Goal: Information Seeking & Learning: Learn about a topic

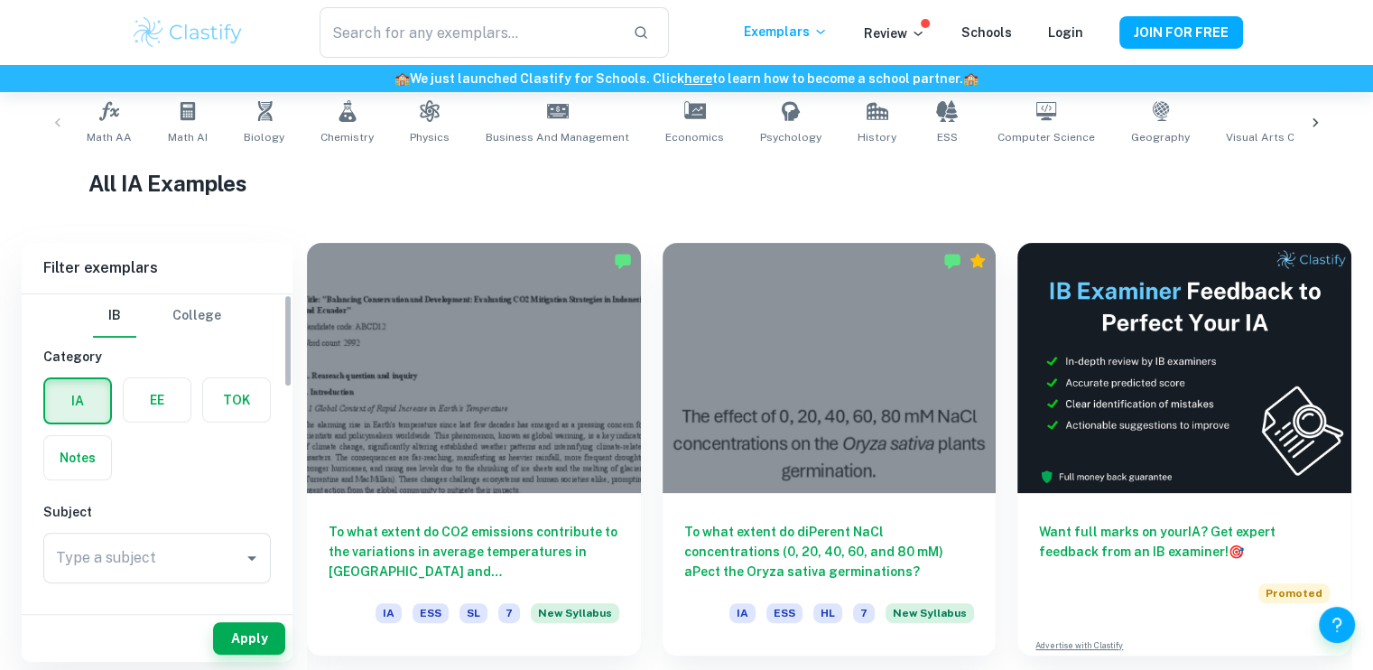
scroll to position [366, 0]
click at [94, 548] on input "Type a subject" at bounding box center [143, 557] width 184 height 34
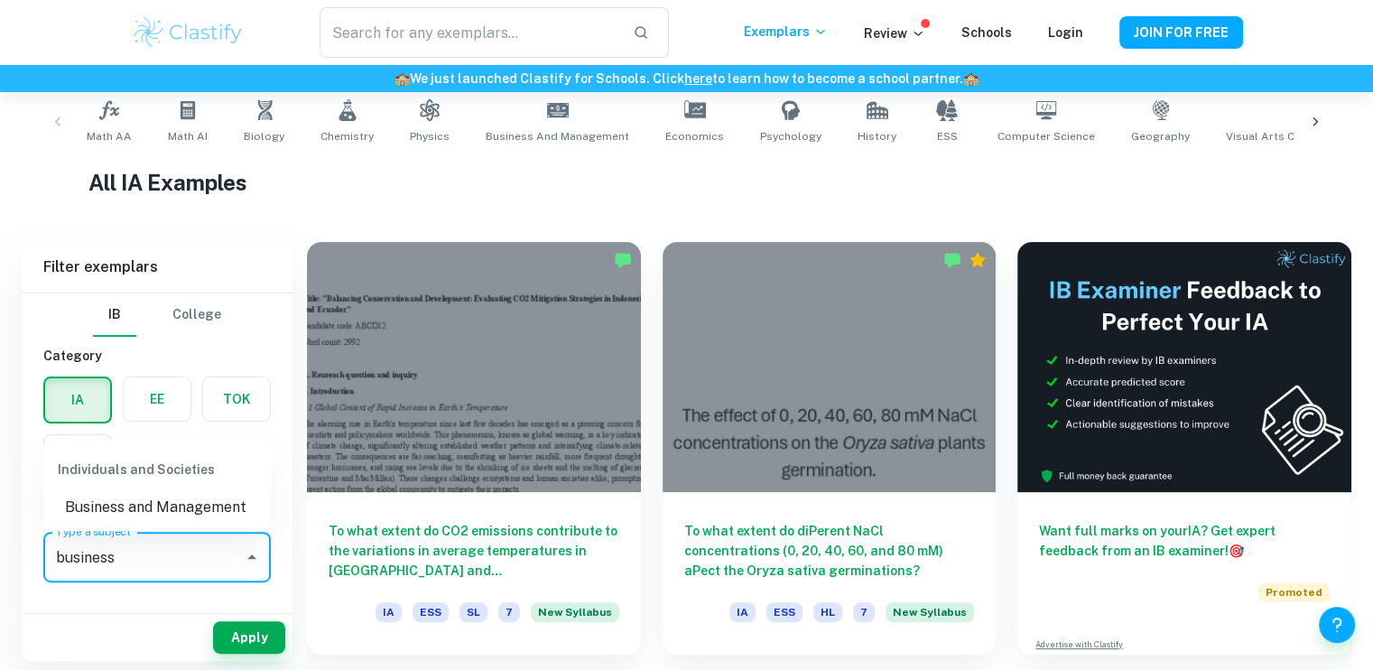
click at [147, 511] on li "Business and Management" at bounding box center [156, 507] width 227 height 32
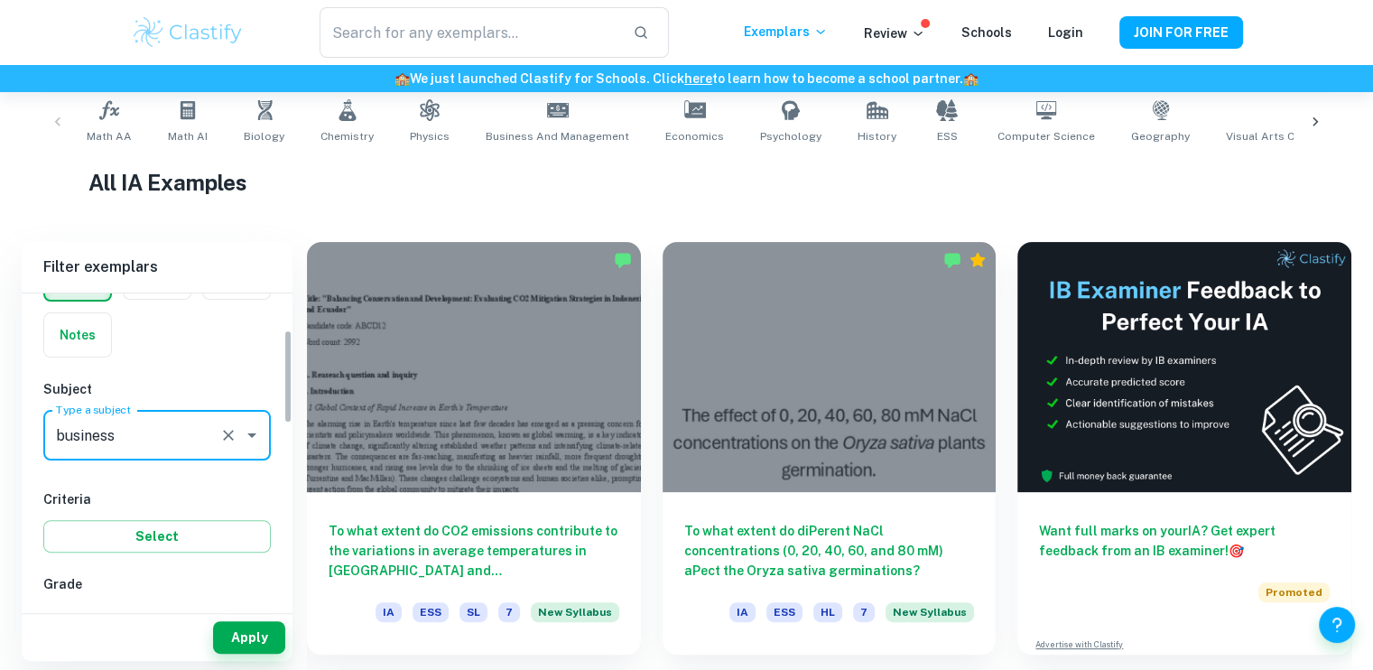
scroll to position [123, 0]
type input "Business and Management"
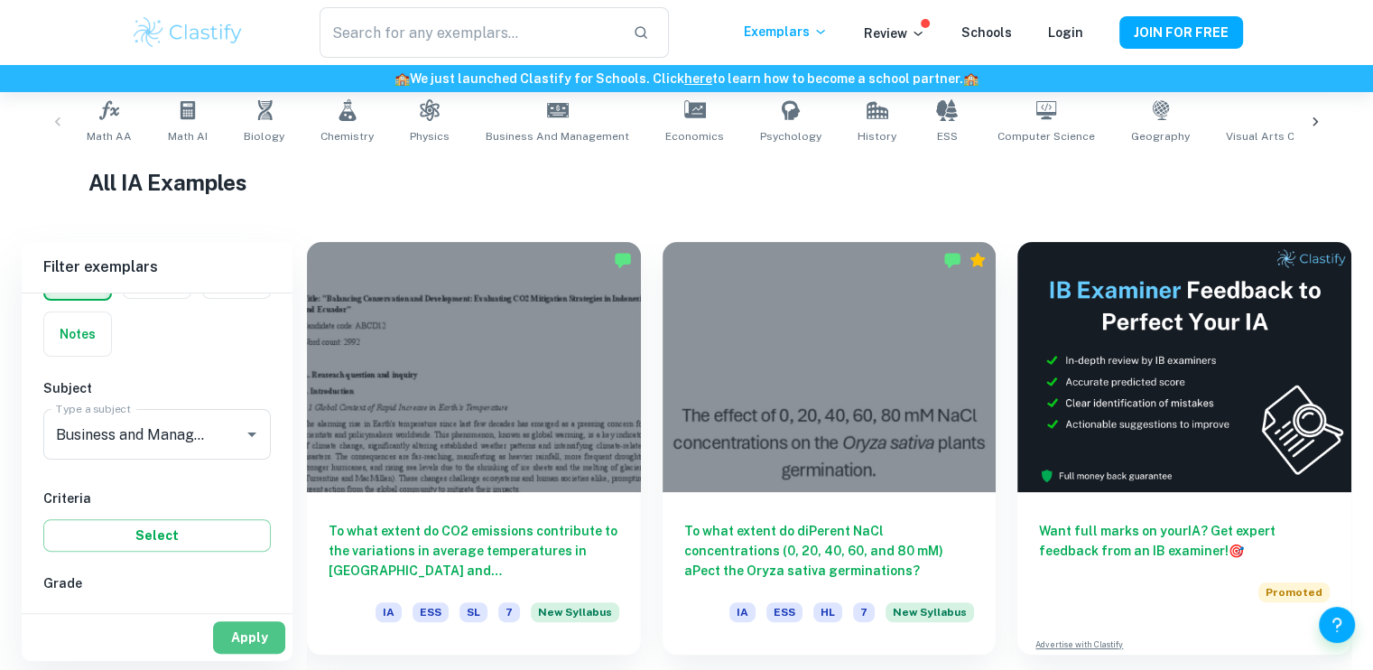
click at [238, 635] on button "Apply" at bounding box center [249, 637] width 72 height 32
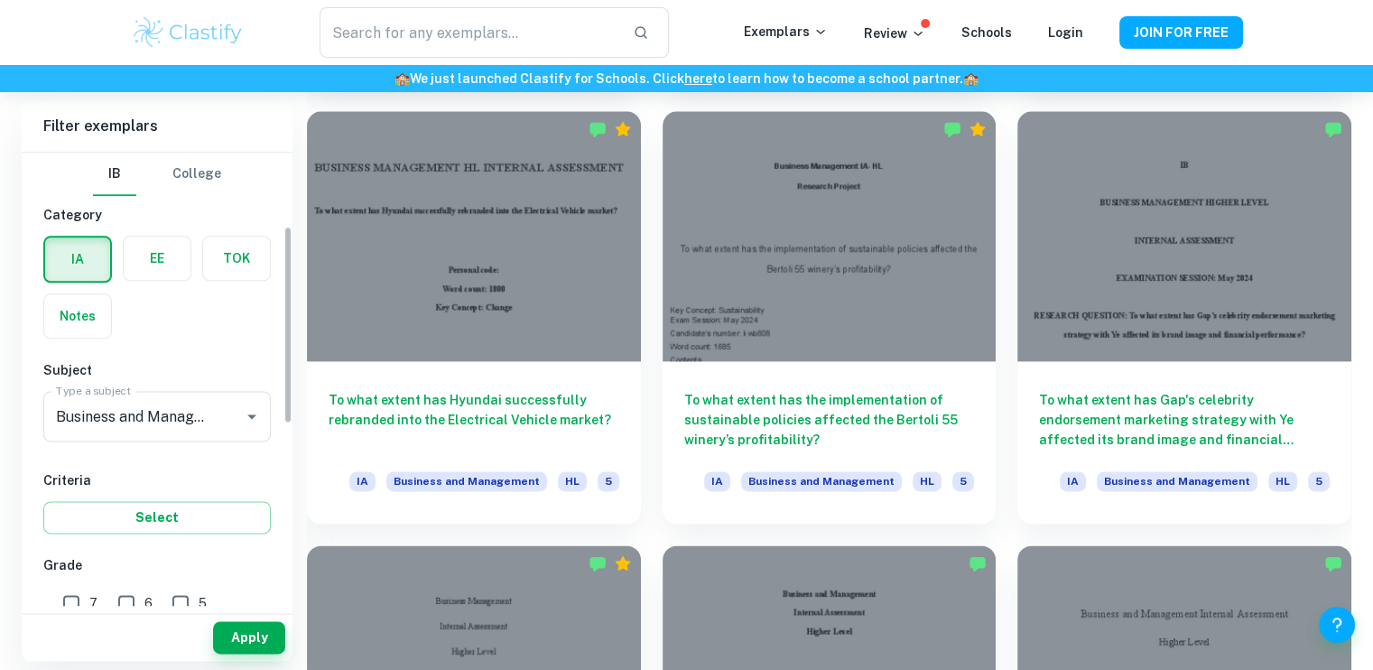
scroll to position [186, 0]
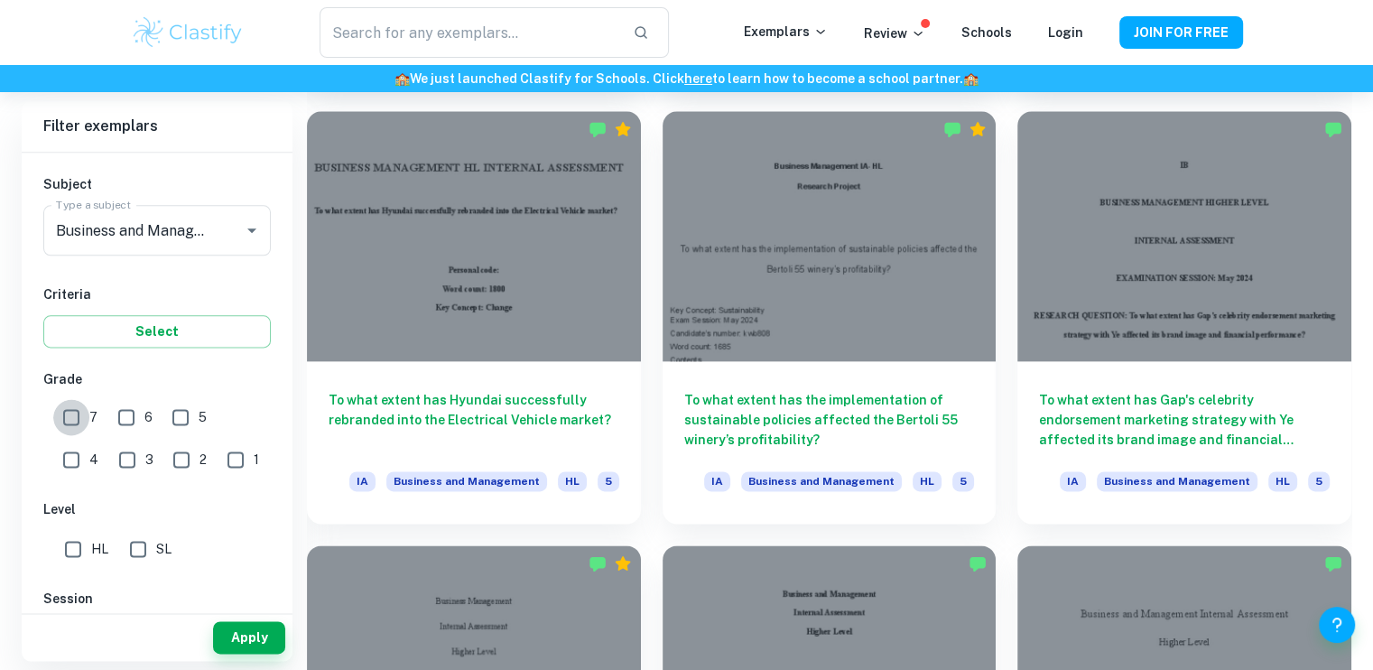
click at [70, 419] on input "7" at bounding box center [71, 417] width 36 height 36
checkbox input "true"
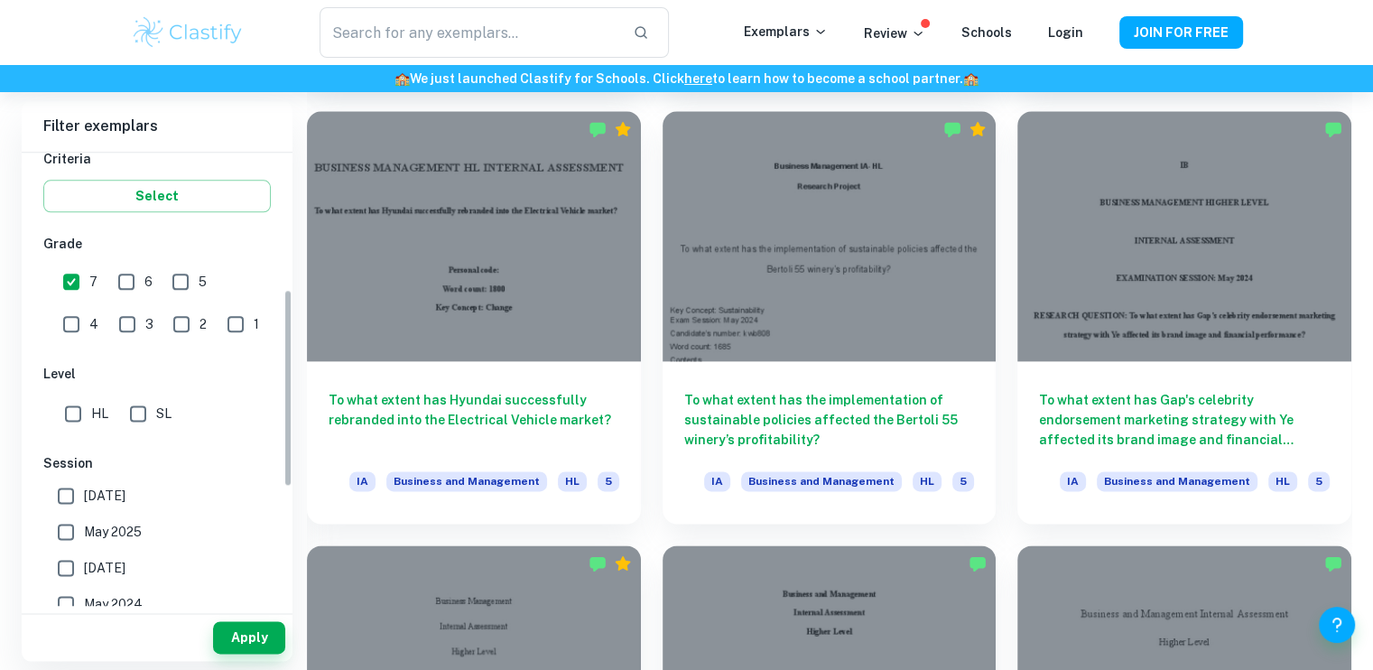
scroll to position [323, 0]
click at [70, 419] on input "HL" at bounding box center [73, 411] width 36 height 36
checkbox input "true"
click at [245, 634] on button "Apply" at bounding box center [249, 637] width 72 height 32
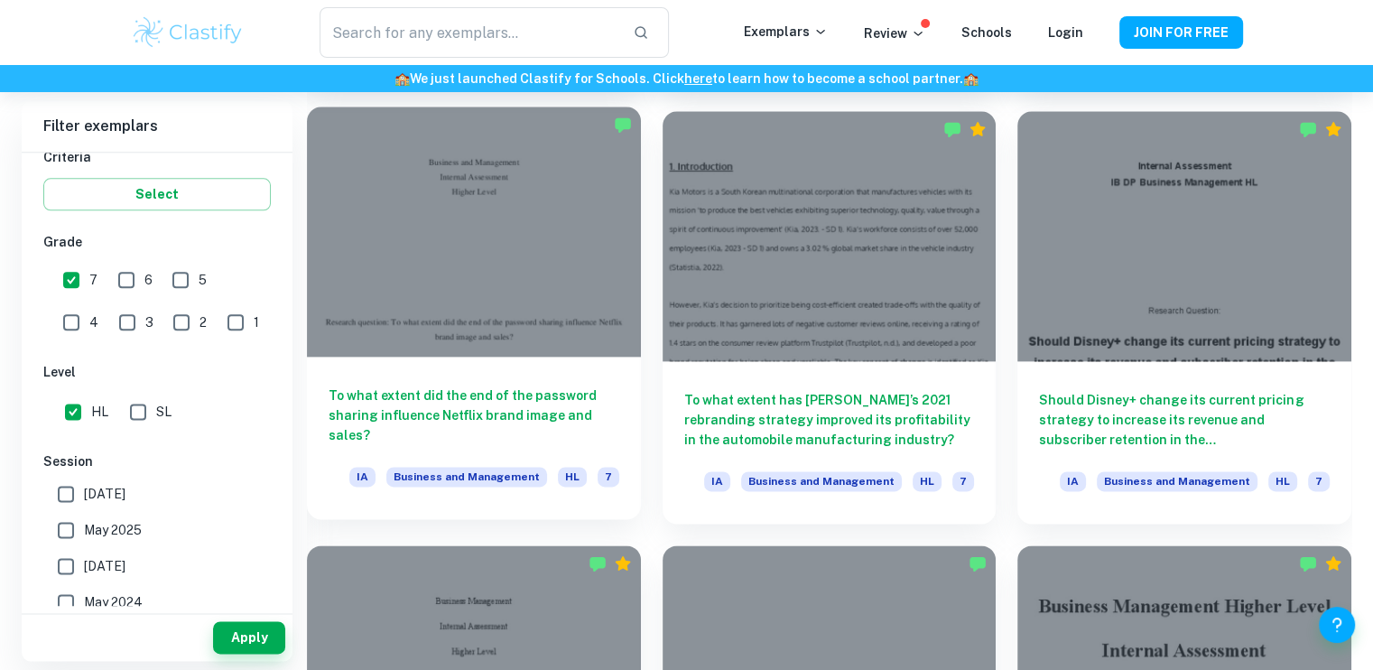
scroll to position [2295, 0]
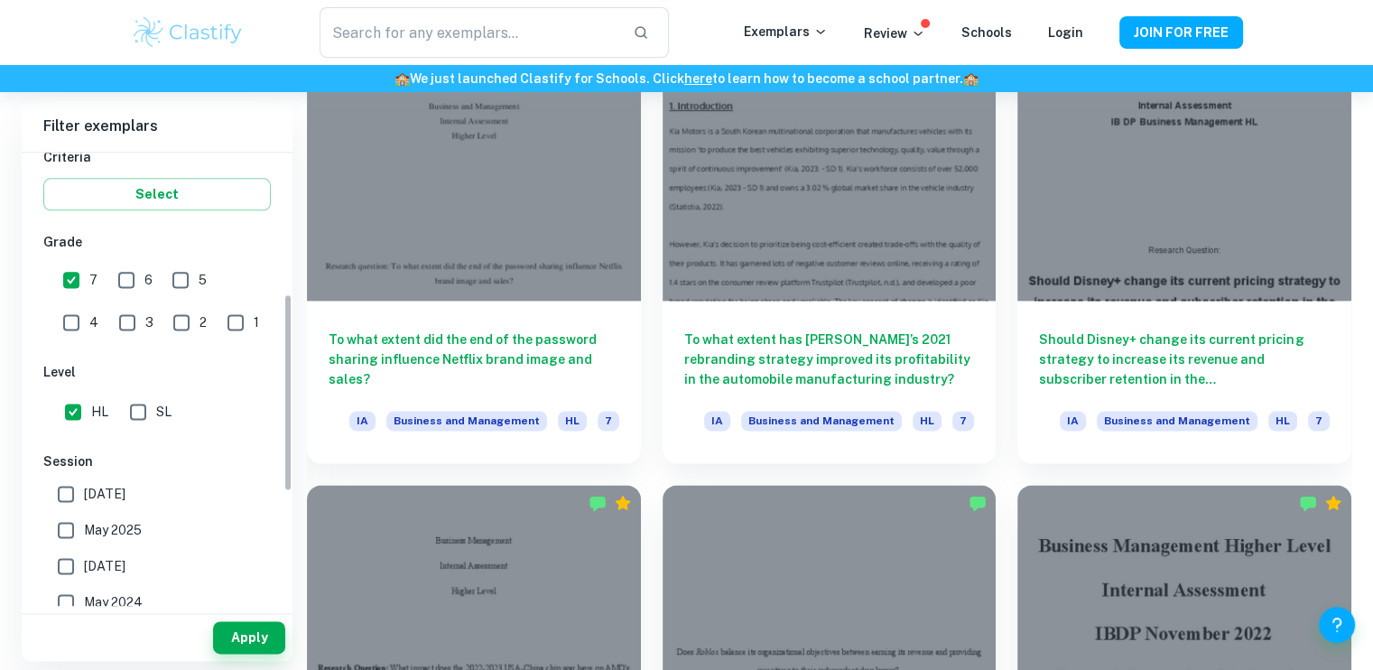
click at [68, 494] on input "[DATE]" at bounding box center [66, 494] width 36 height 36
checkbox input "true"
click at [68, 512] on input "May 2025" at bounding box center [66, 530] width 36 height 36
checkbox input "true"
click at [258, 638] on button "Apply" at bounding box center [249, 637] width 72 height 32
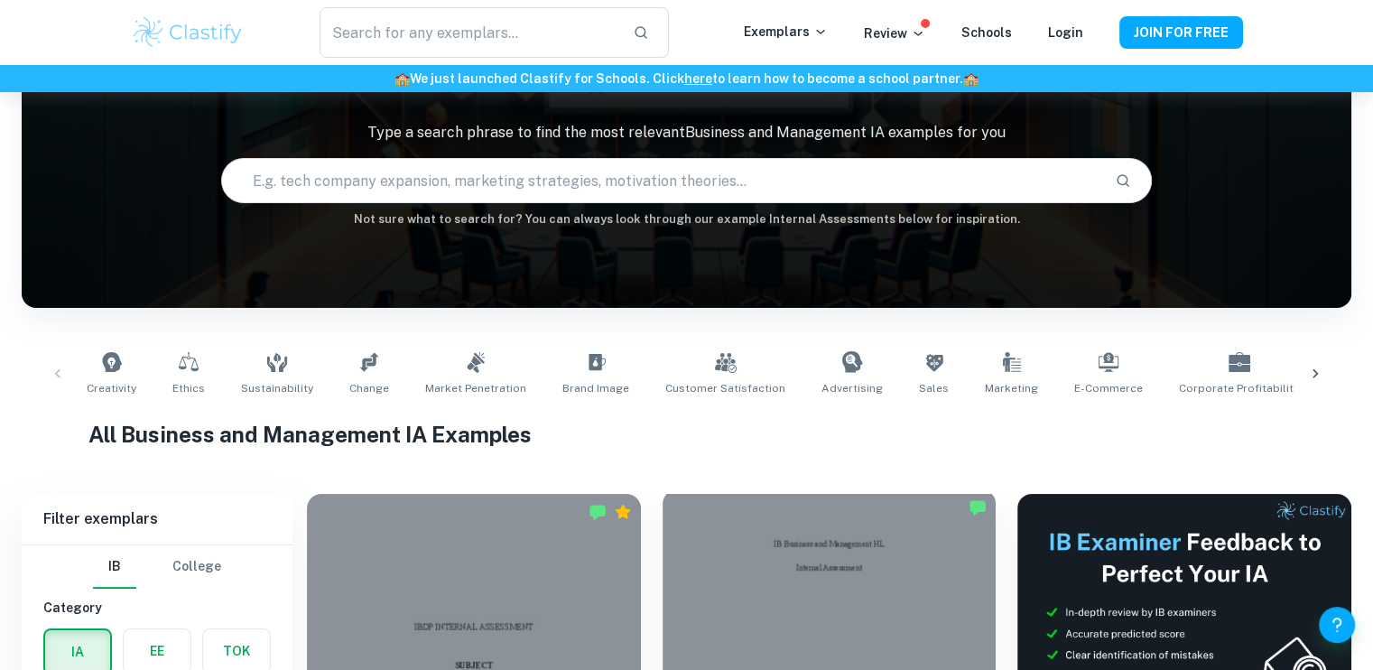
scroll to position [570, 0]
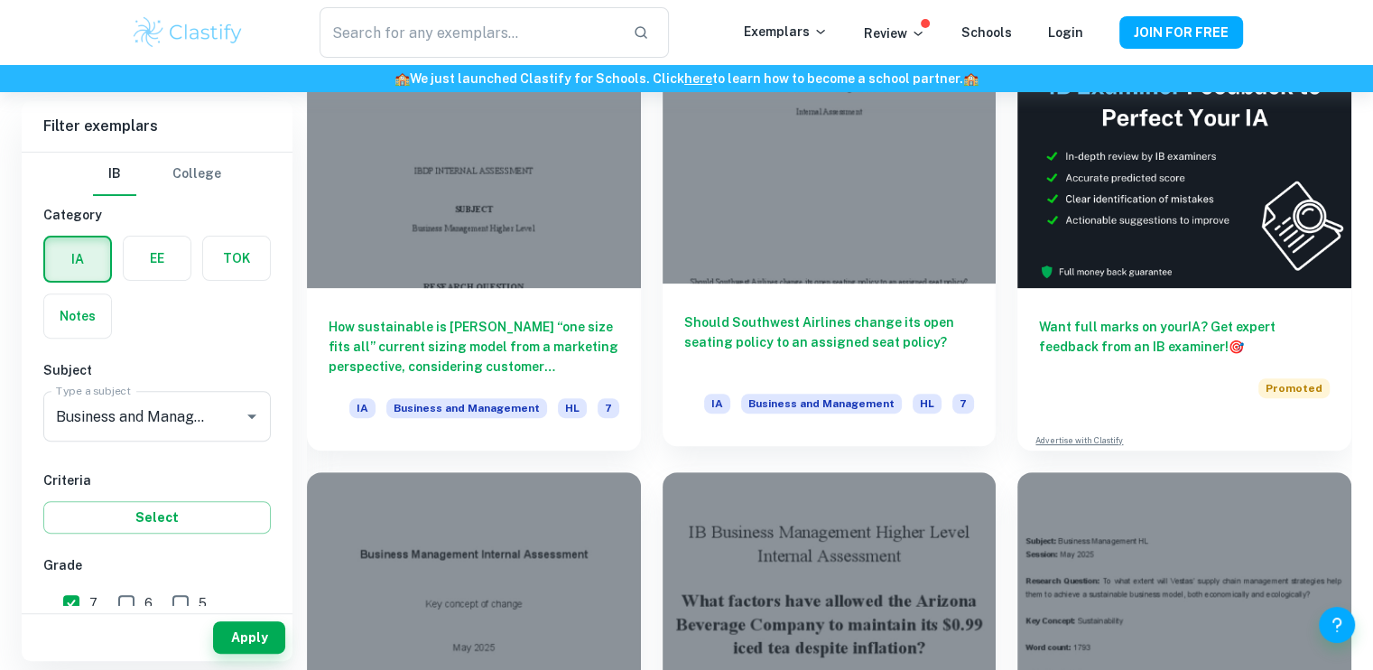
click at [799, 242] on div at bounding box center [829, 158] width 334 height 250
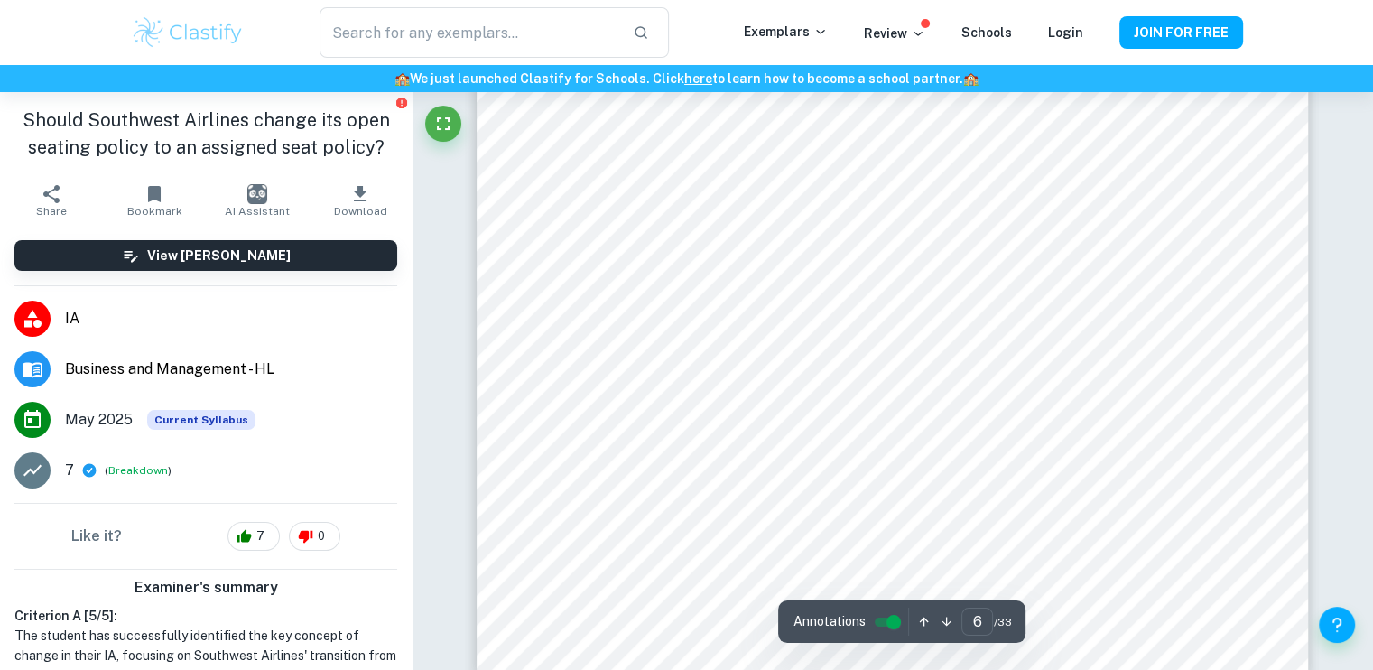
scroll to position [6216, 0]
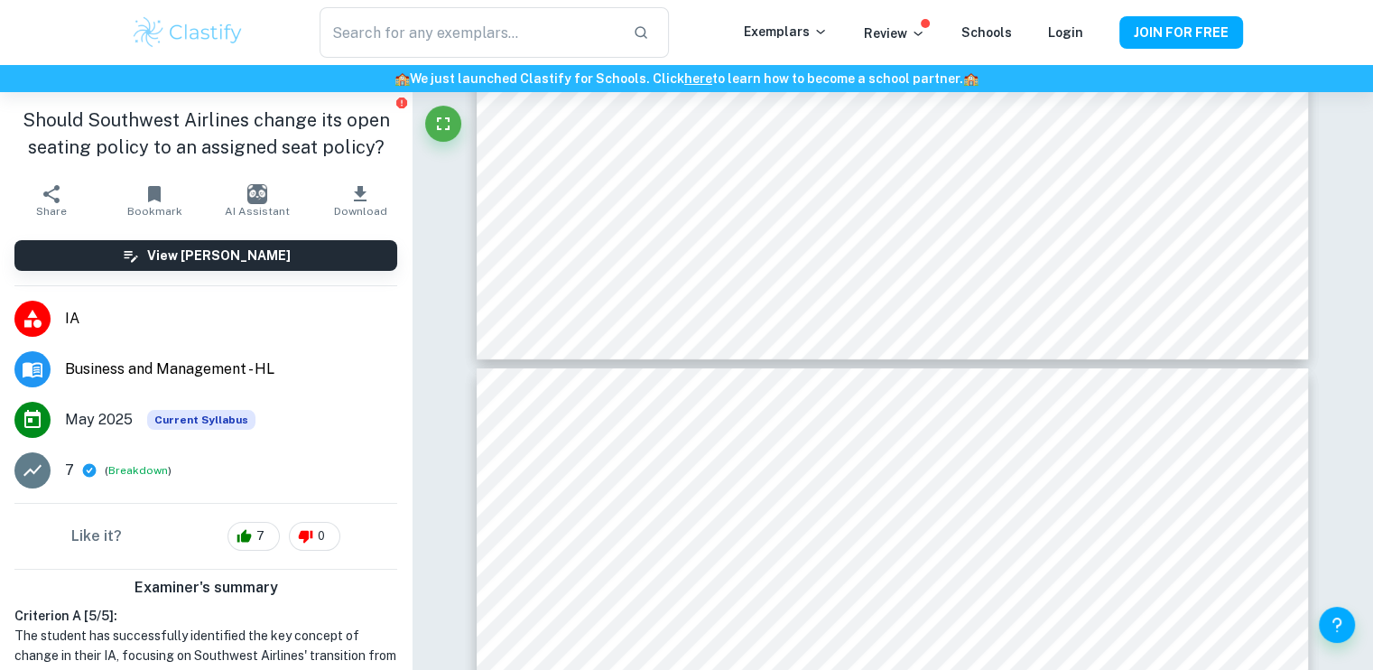
type input "7"
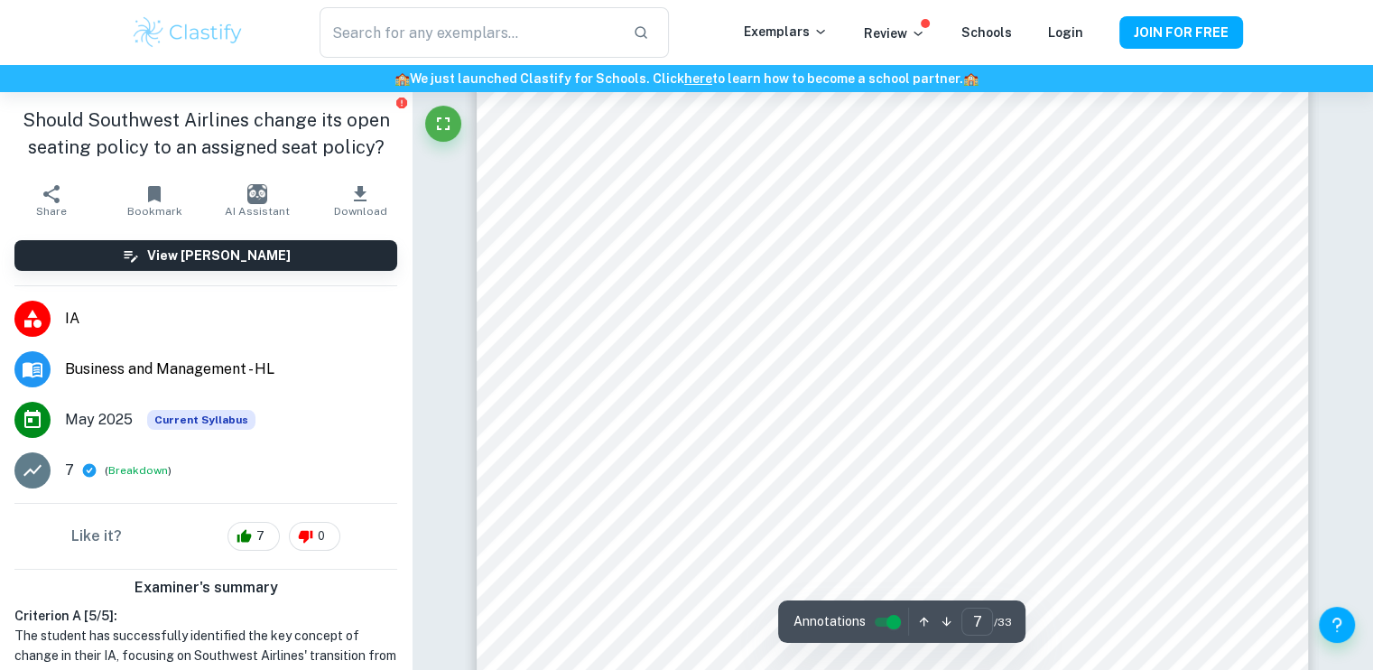
scroll to position [6912, 0]
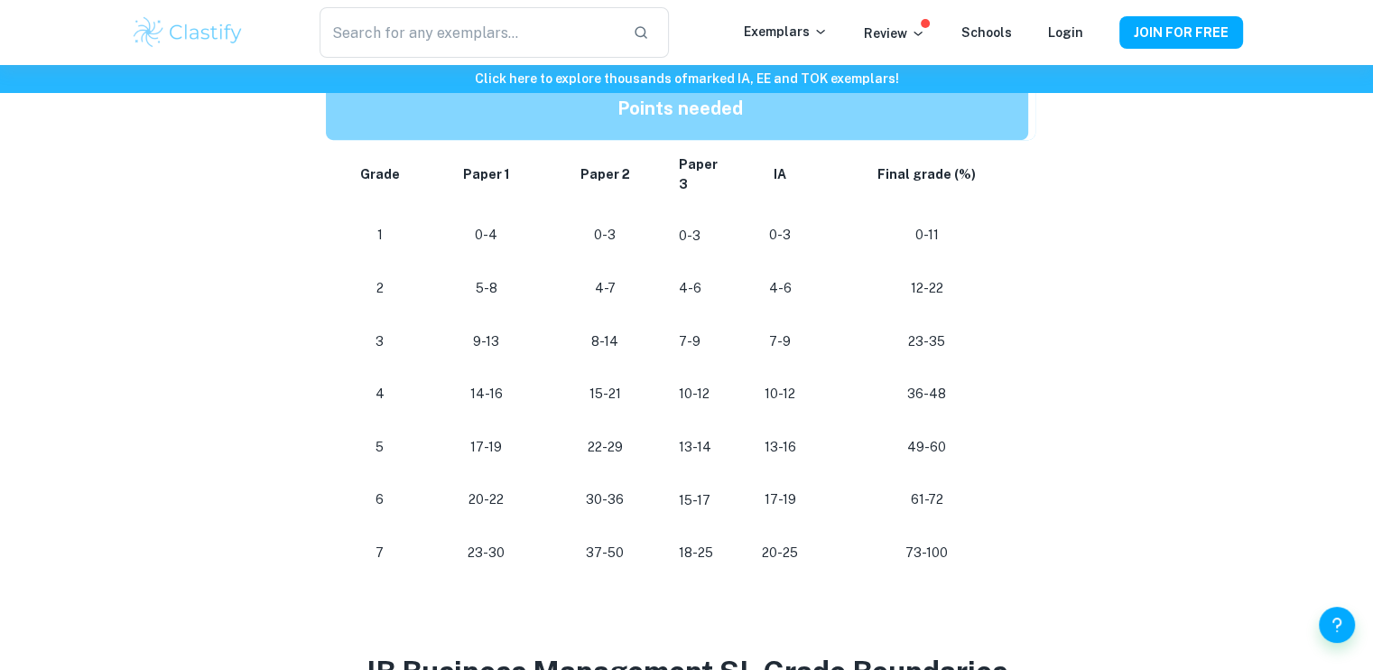
scroll to position [948, 0]
click at [926, 500] on p "61-72" at bounding box center [926, 498] width 173 height 24
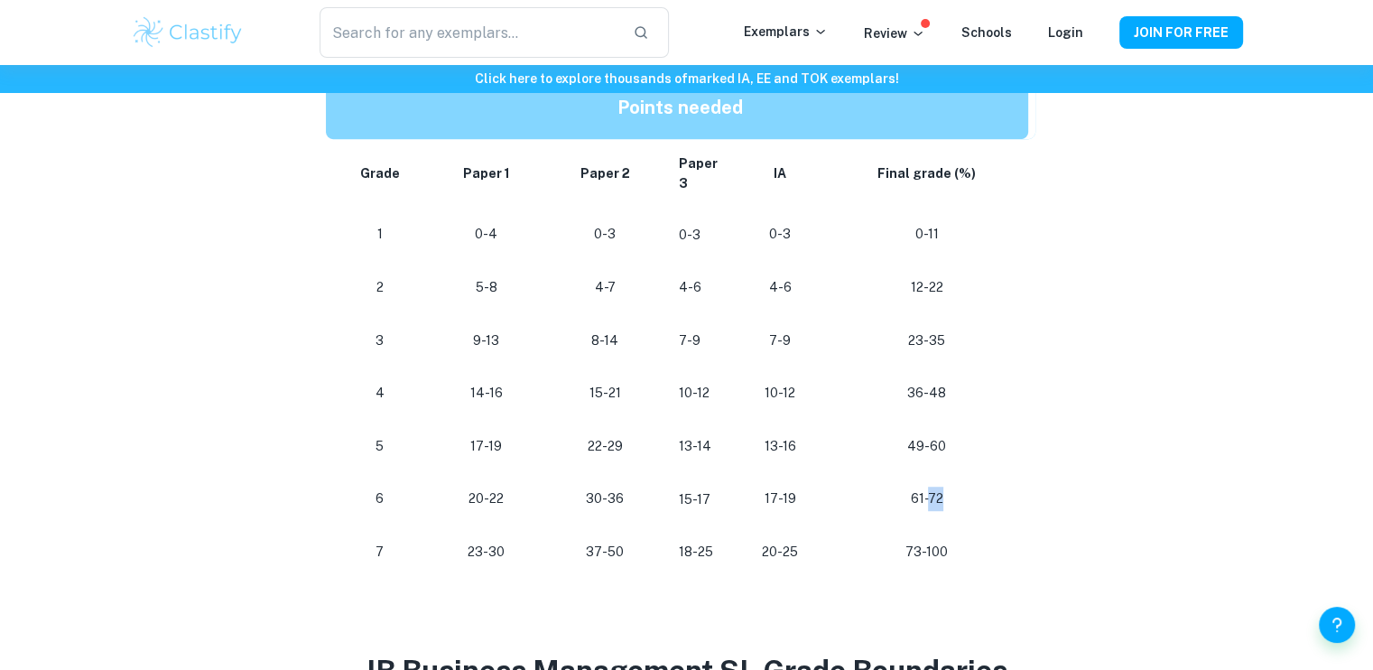
click at [926, 500] on p "61-72" at bounding box center [926, 498] width 173 height 24
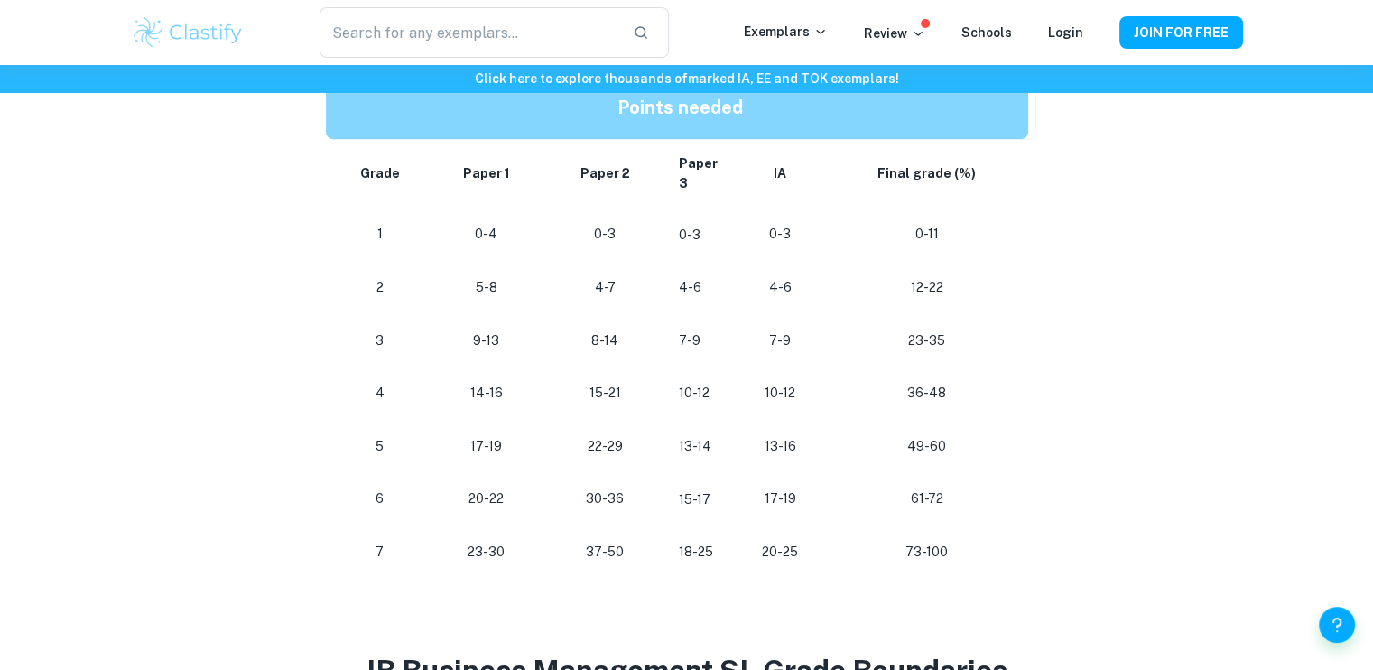
click at [926, 500] on p "61-72" at bounding box center [926, 498] width 173 height 24
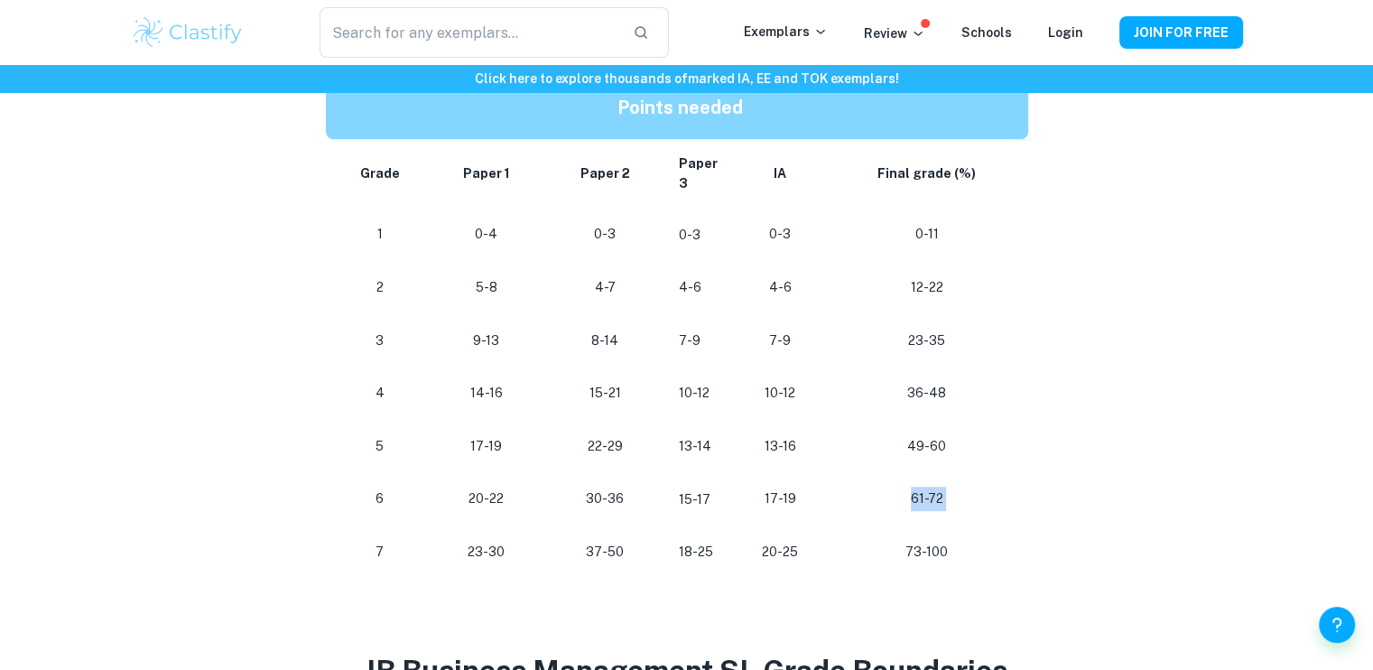
click at [926, 500] on p "61-72" at bounding box center [926, 498] width 173 height 24
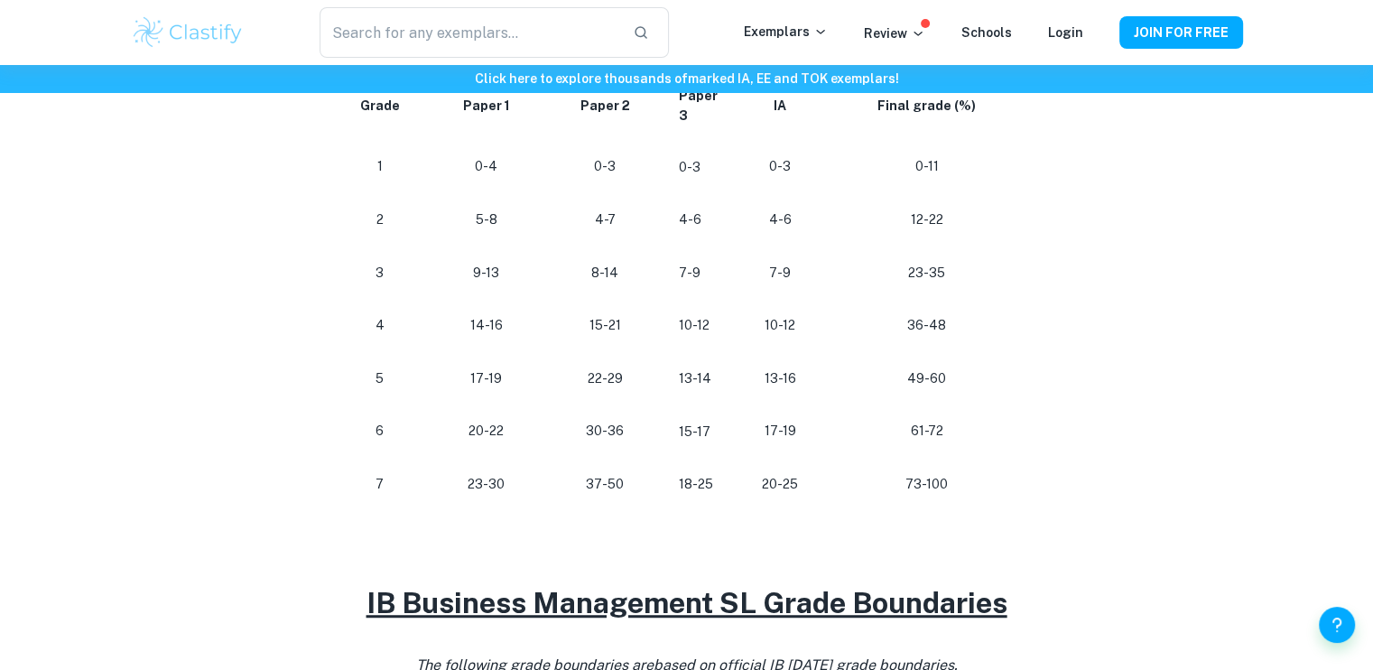
scroll to position [1014, 0]
